Goal: Information Seeking & Learning: Learn about a topic

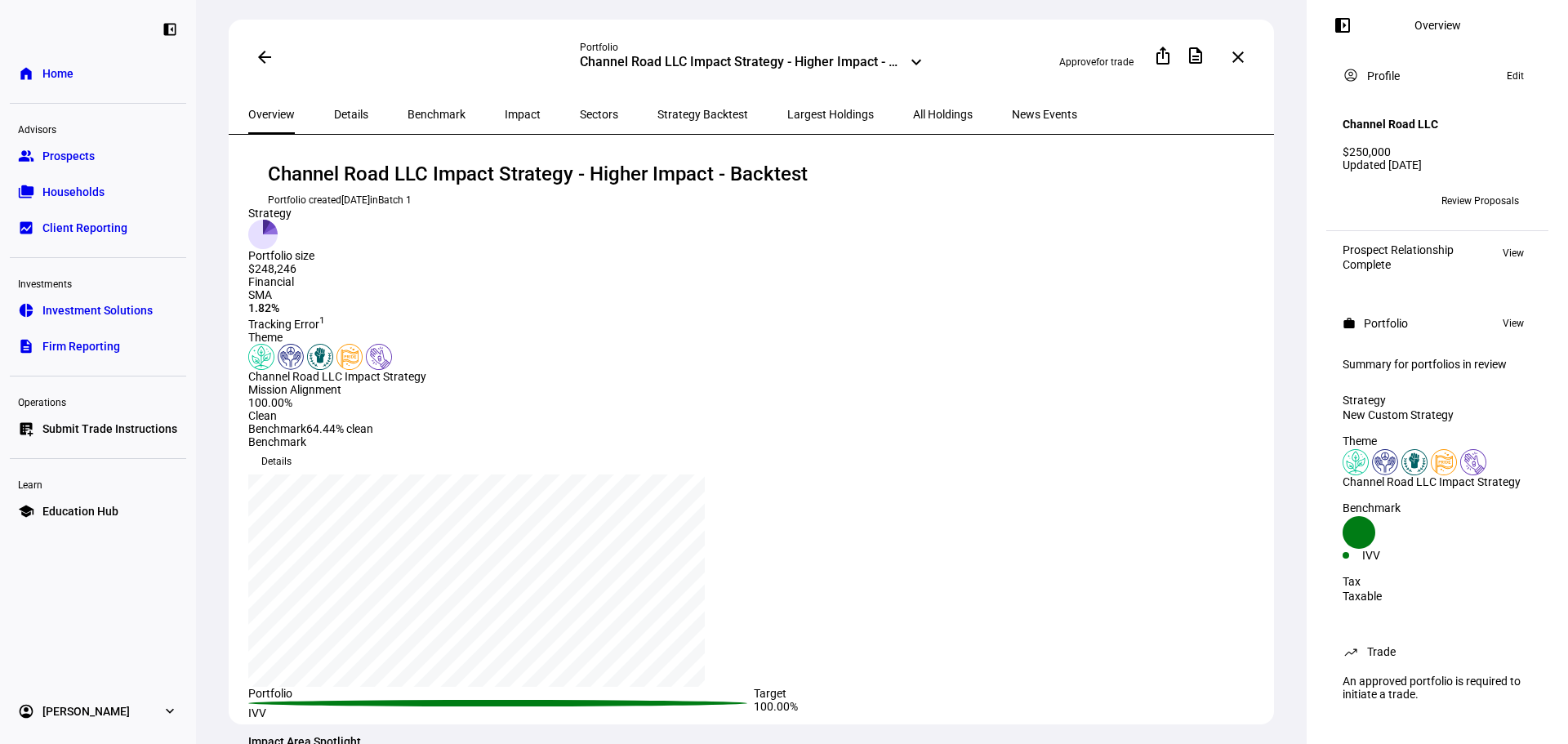
click at [913, 111] on span "All Holdings" at bounding box center [943, 114] width 60 height 11
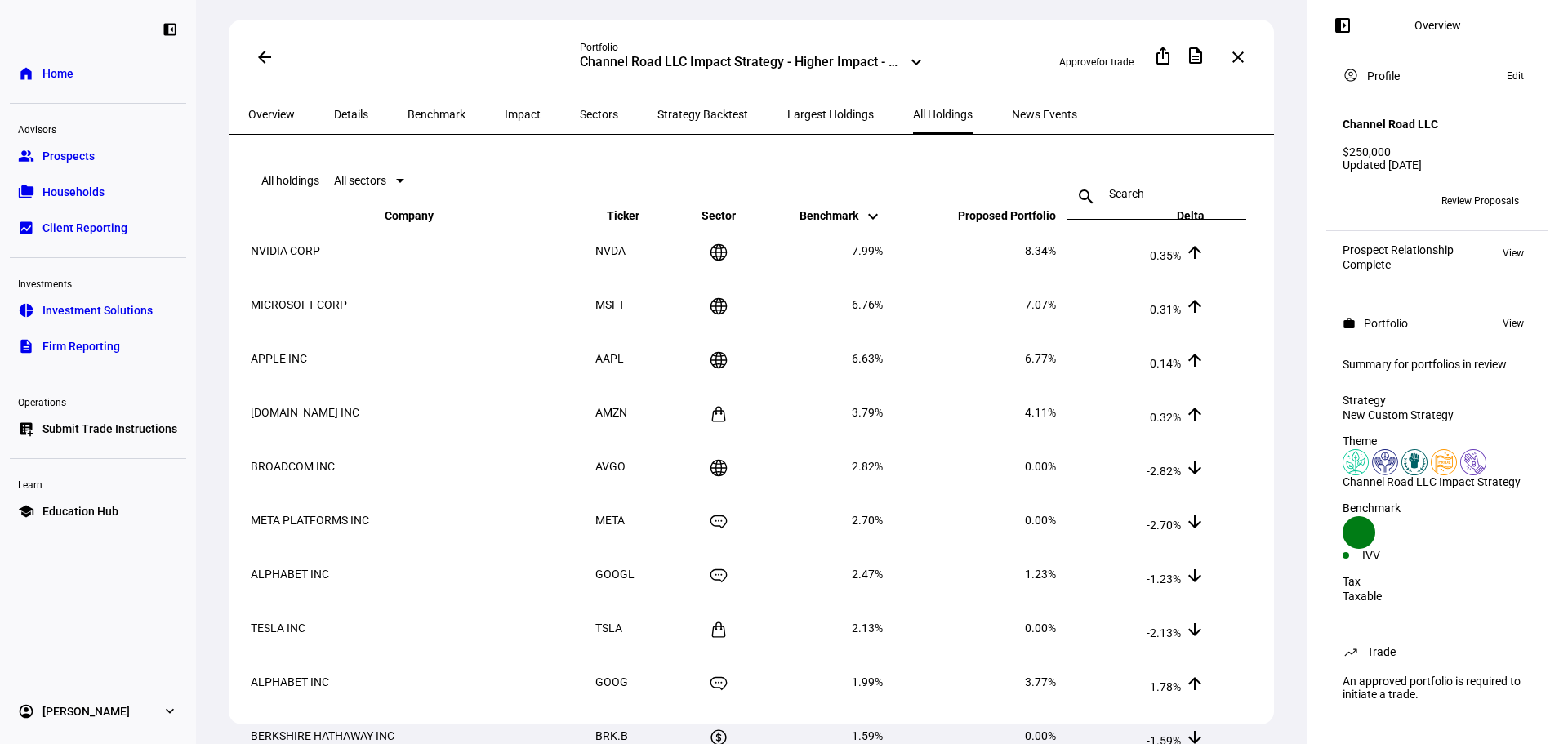
click at [414, 109] on span "Benchmark" at bounding box center [437, 114] width 58 height 11
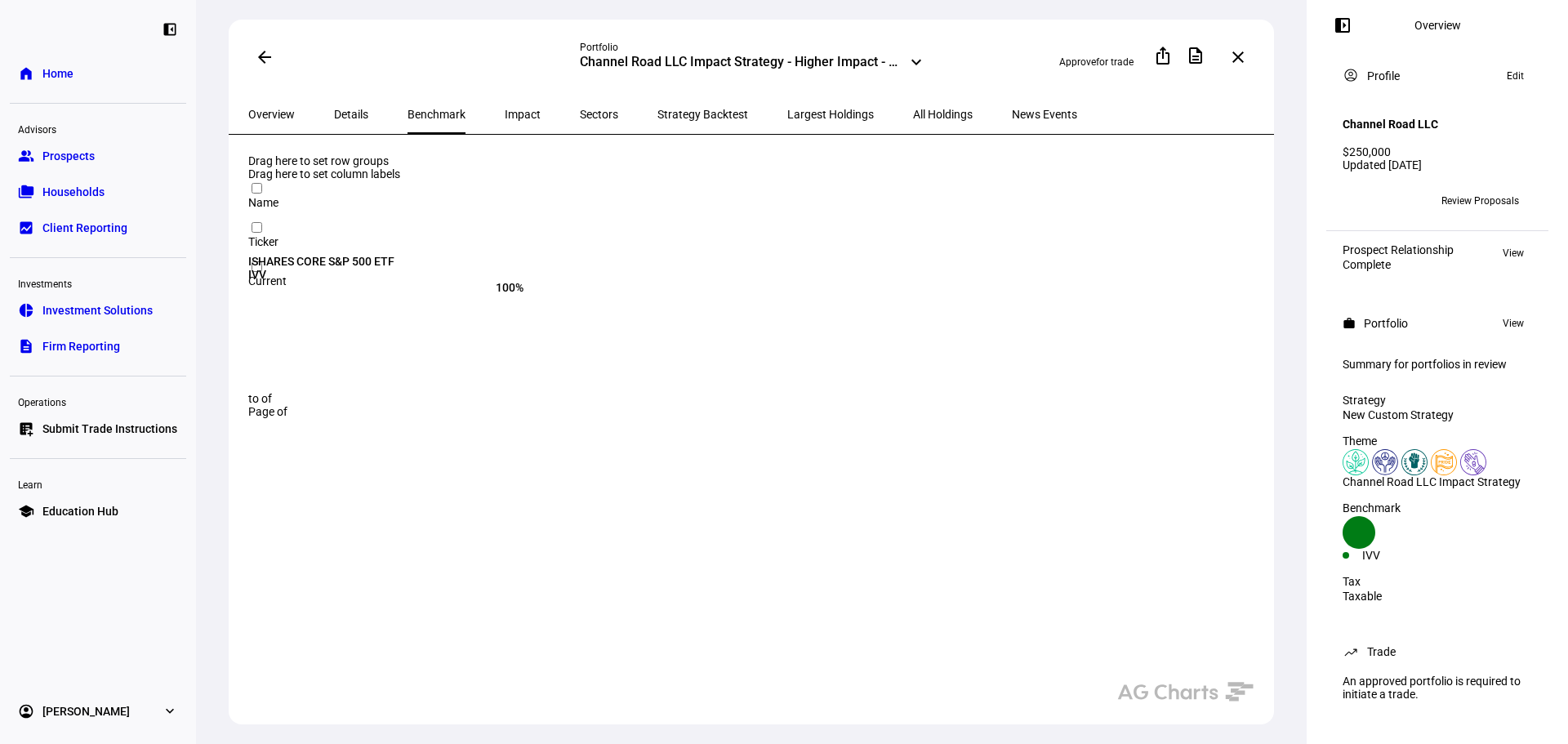
click at [504, 102] on span "Impact" at bounding box center [522, 115] width 36 height 39
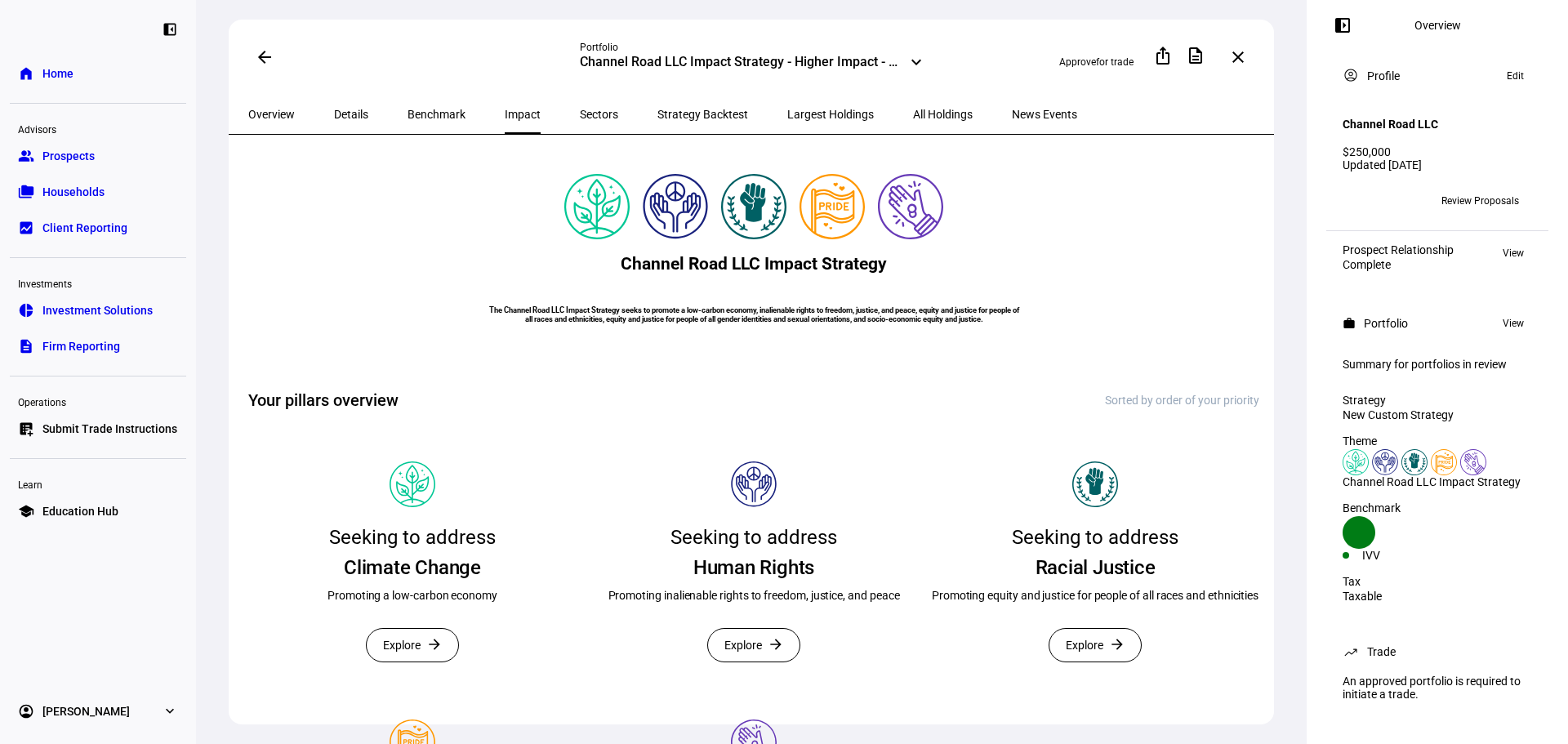
click at [580, 98] on span "Sectors" at bounding box center [598, 115] width 38 height 39
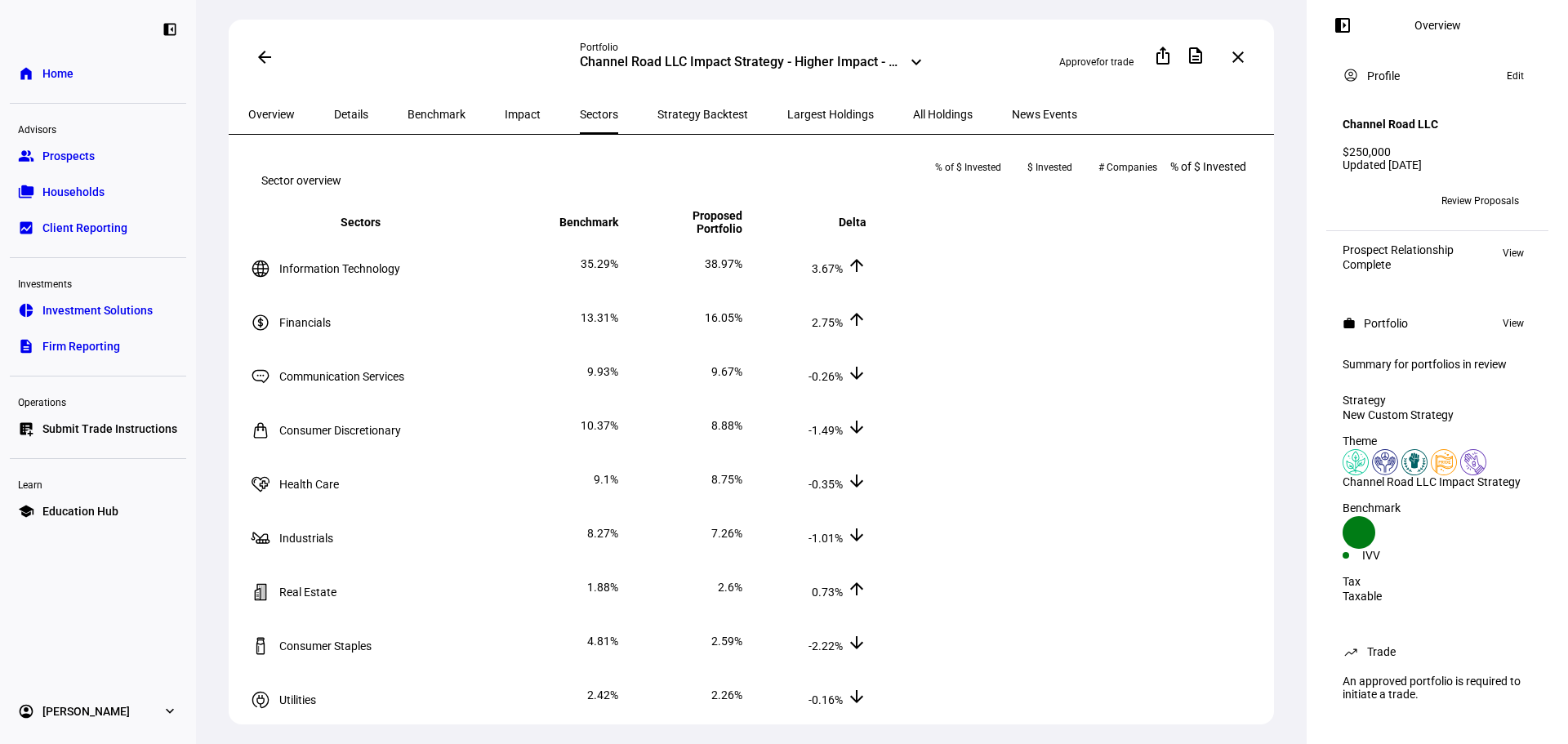
click at [1157, 180] on span "# Companies" at bounding box center [1128, 168] width 59 height 27
click at [1082, 180] on span "$ Invested" at bounding box center [1058, 168] width 45 height 27
click at [657, 109] on span "Strategy Backtest" at bounding box center [703, 114] width 91 height 11
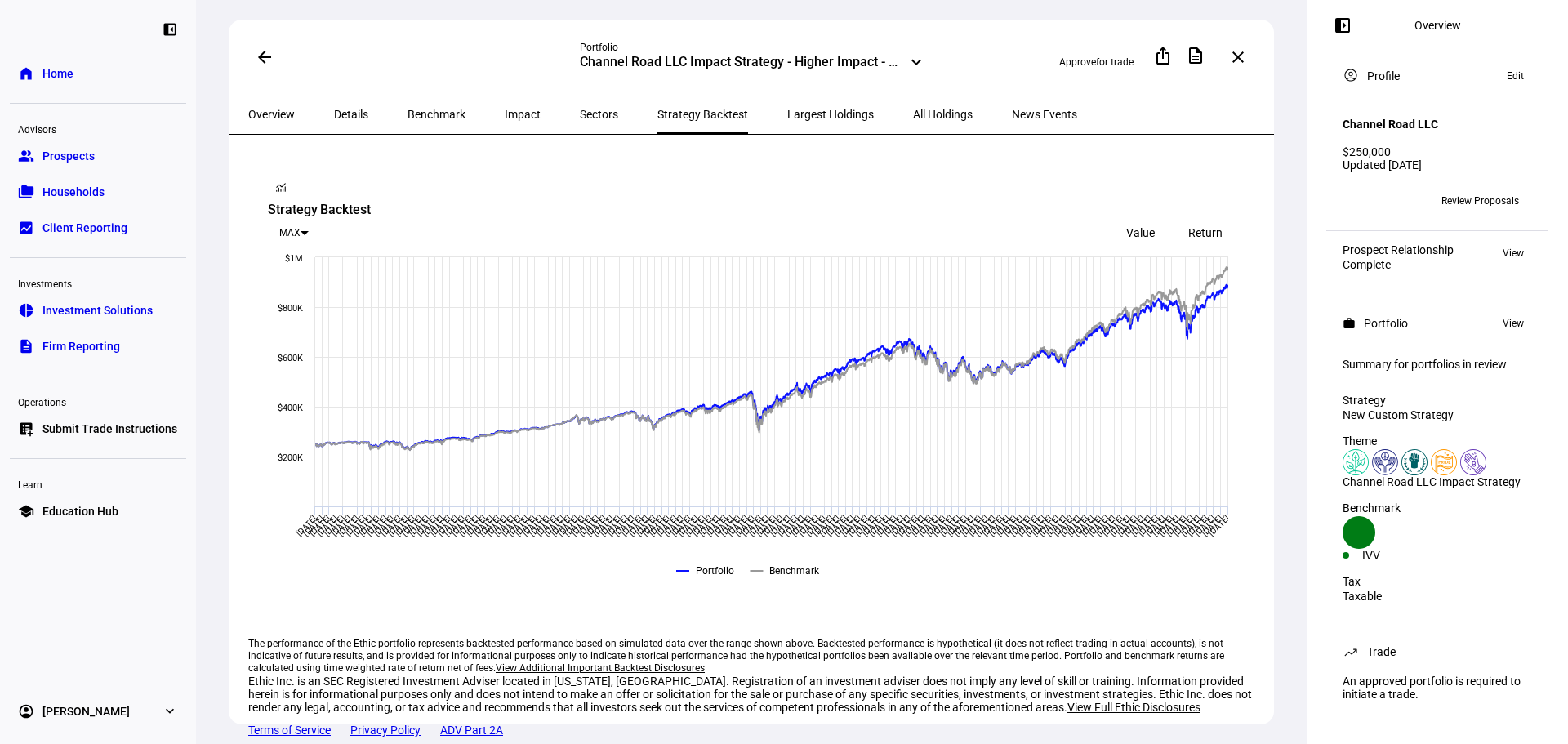
click at [787, 95] on span "Largest Holdings" at bounding box center [830, 115] width 86 height 39
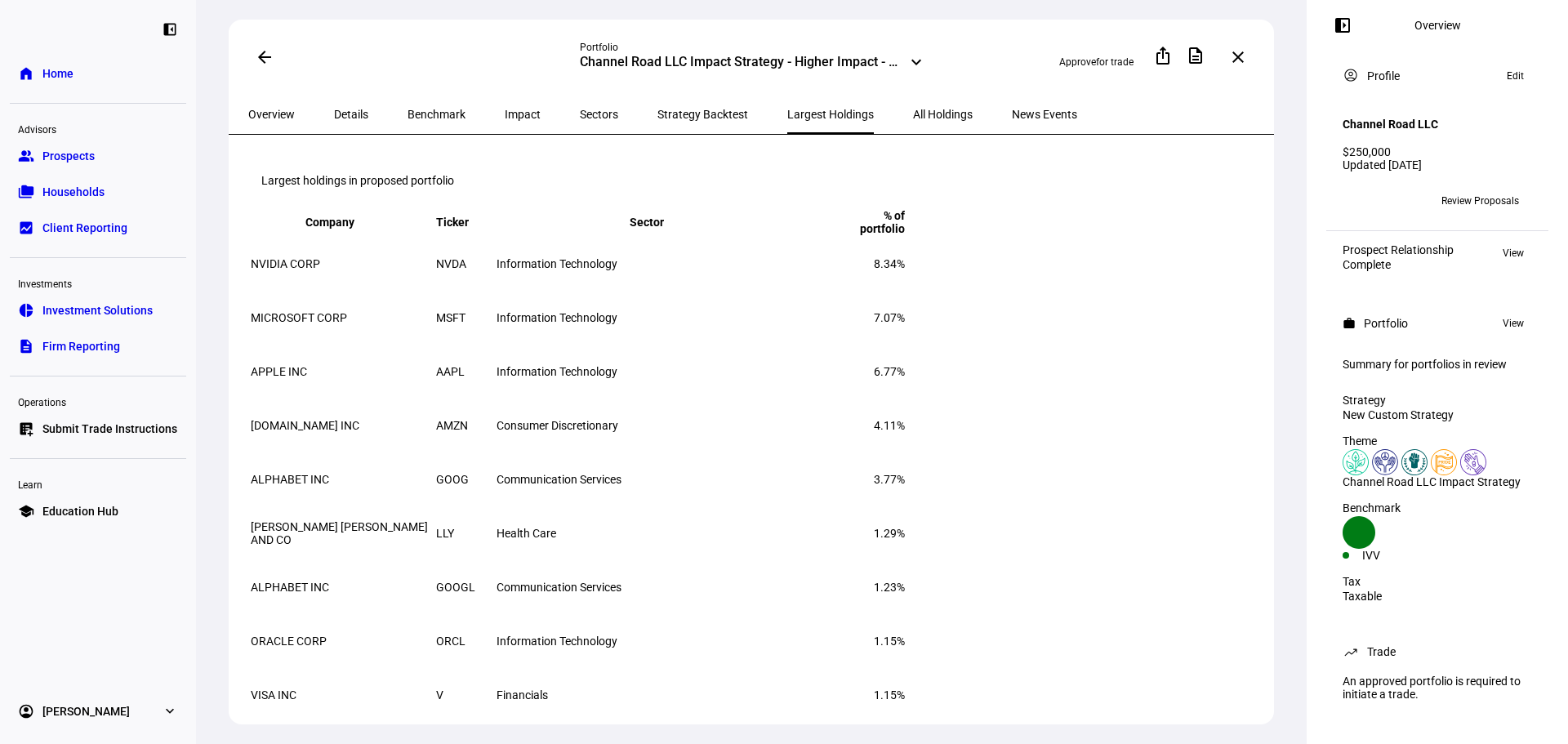
click at [913, 113] on span "All Holdings" at bounding box center [943, 114] width 60 height 11
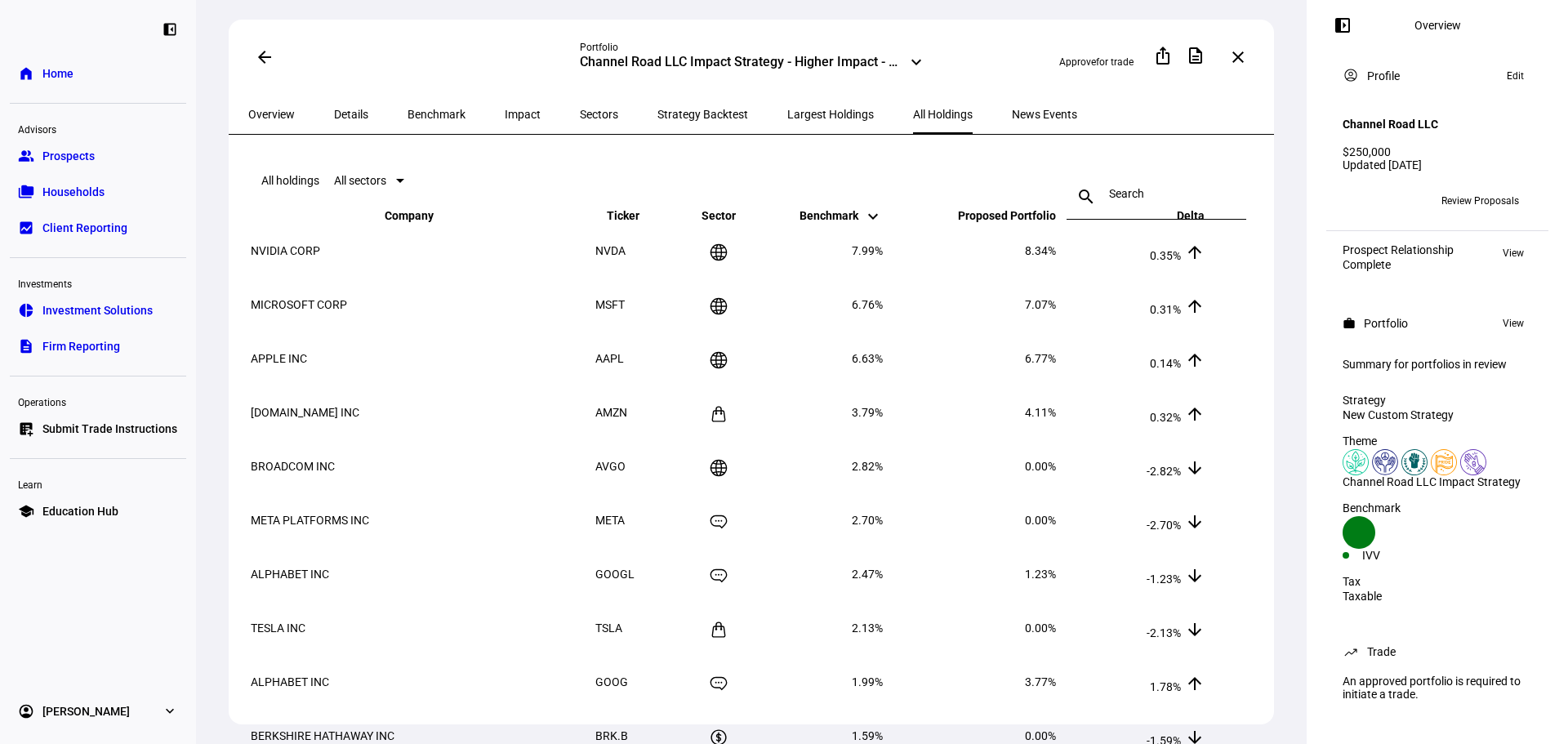
click at [1011, 102] on span "News Events" at bounding box center [1044, 115] width 65 height 39
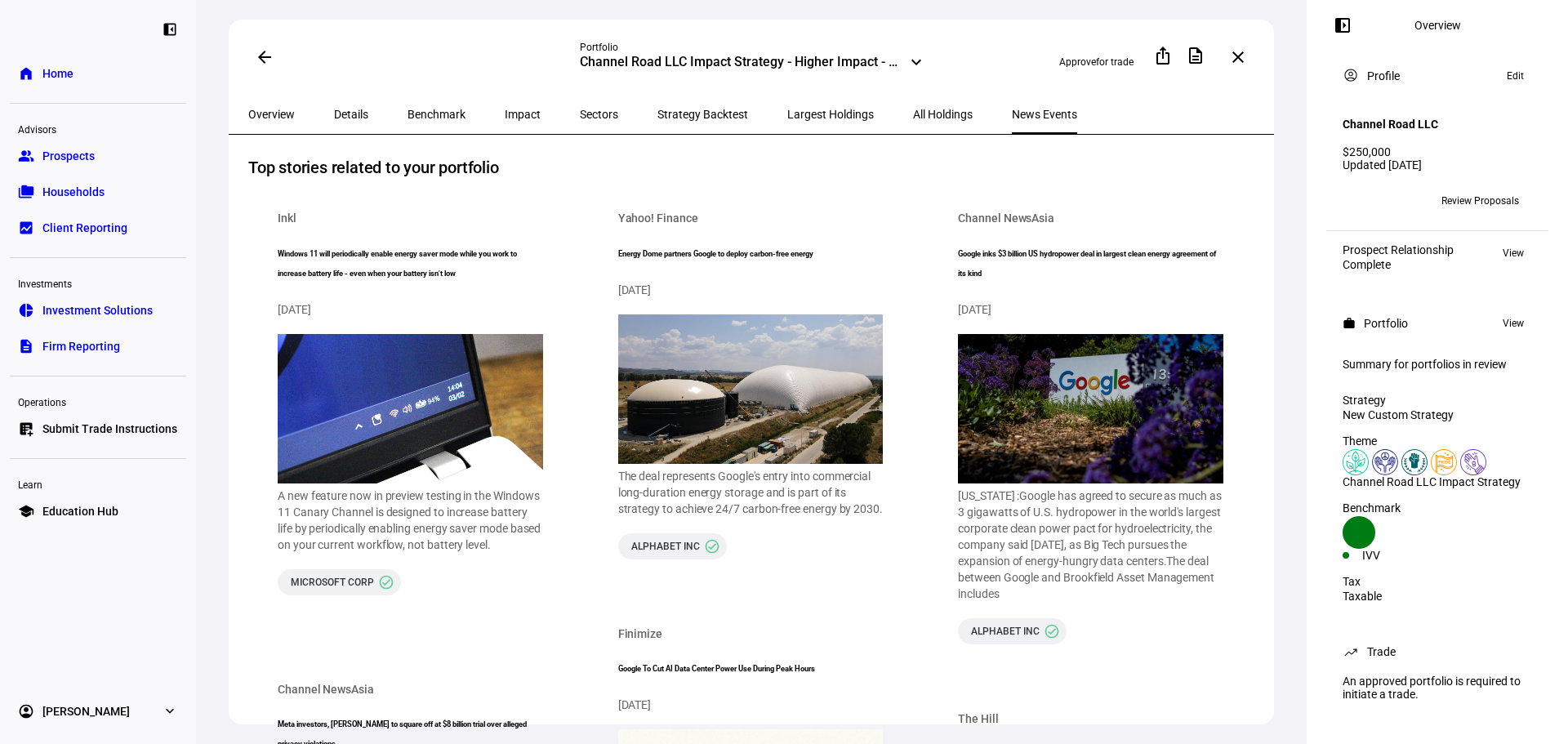
click at [787, 114] on span "Largest Holdings" at bounding box center [830, 114] width 86 height 11
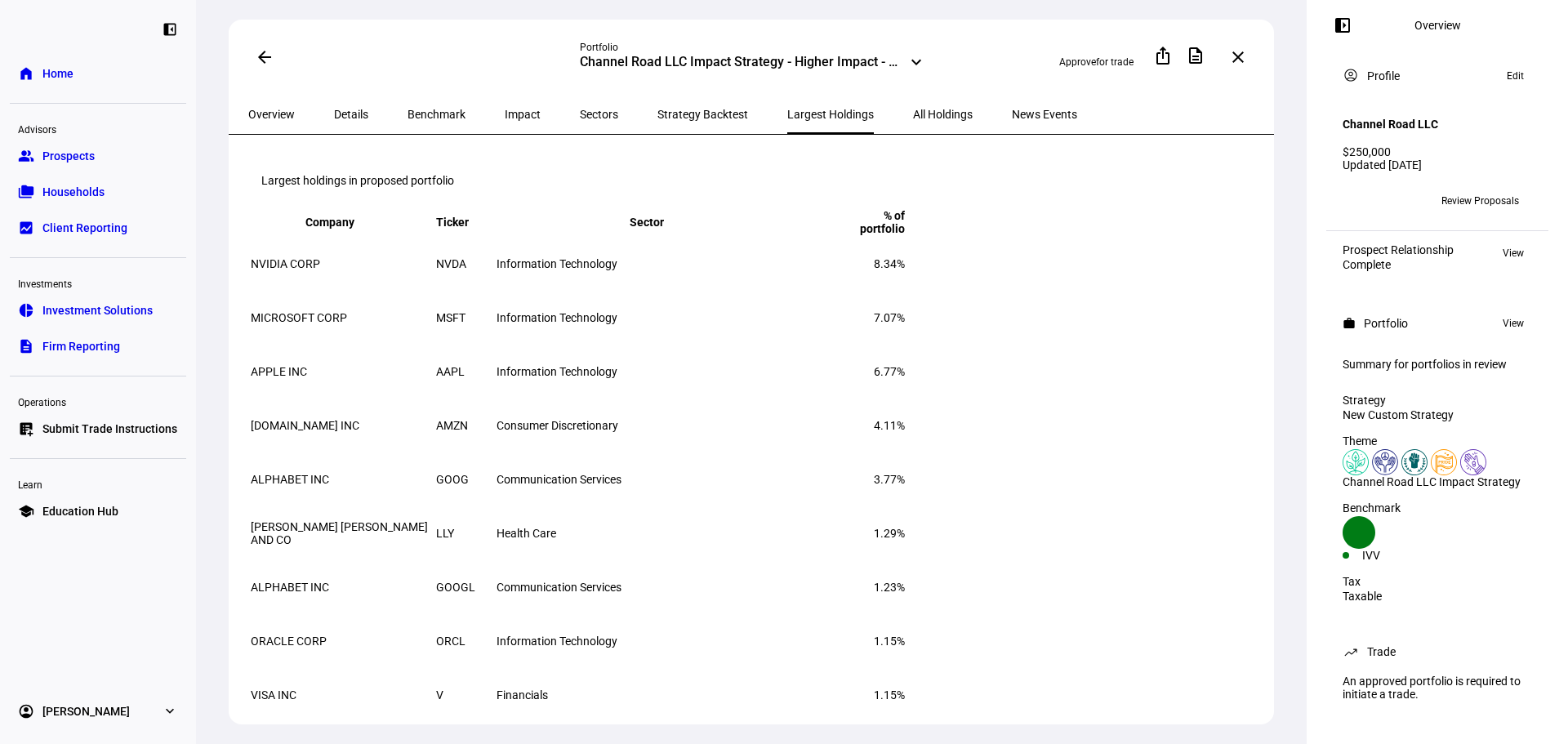
click at [662, 115] on span "Strategy Backtest" at bounding box center [703, 114] width 91 height 11
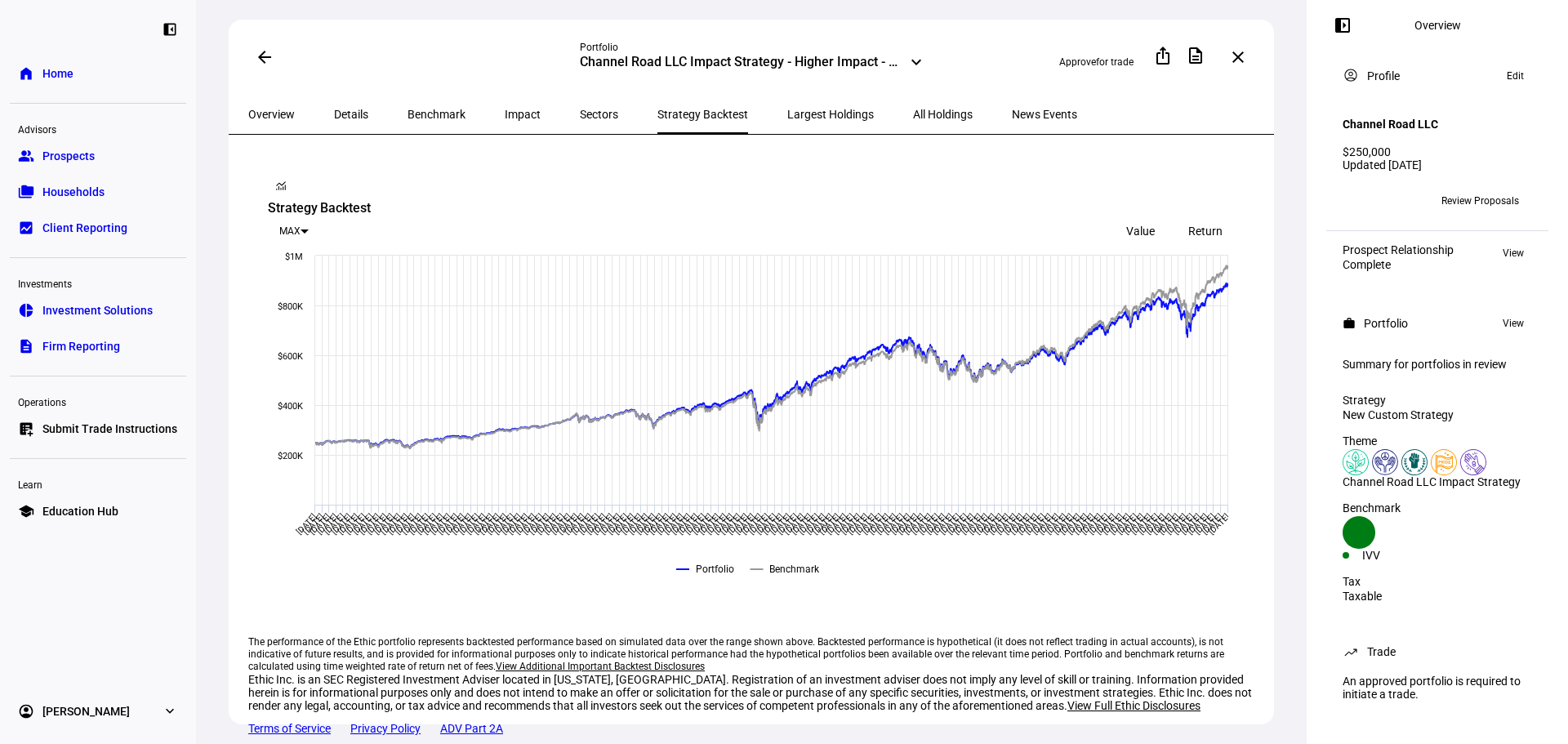
scroll to position [48, 0]
